Goal: Find specific page/section: Find specific page/section

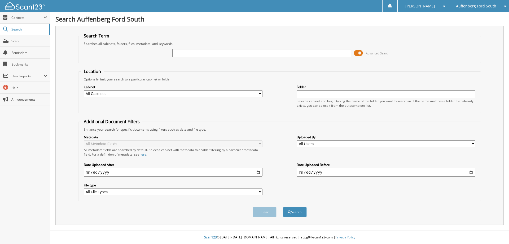
click at [187, 53] on input "text" at bounding box center [261, 53] width 179 height 8
type input "146509"
click at [283, 207] on button "Search" at bounding box center [295, 212] width 24 height 10
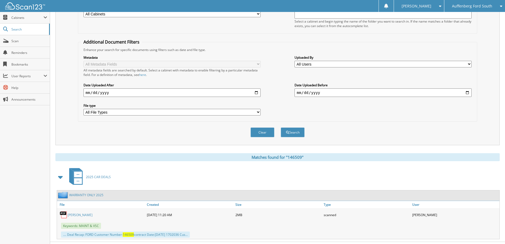
scroll to position [91, 0]
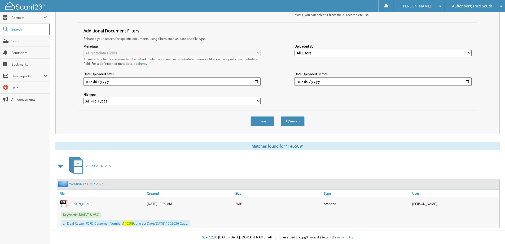
click at [80, 204] on link "[PERSON_NAME]" at bounding box center [80, 203] width 25 height 5
